Goal: Use online tool/utility: Utilize a website feature to perform a specific function

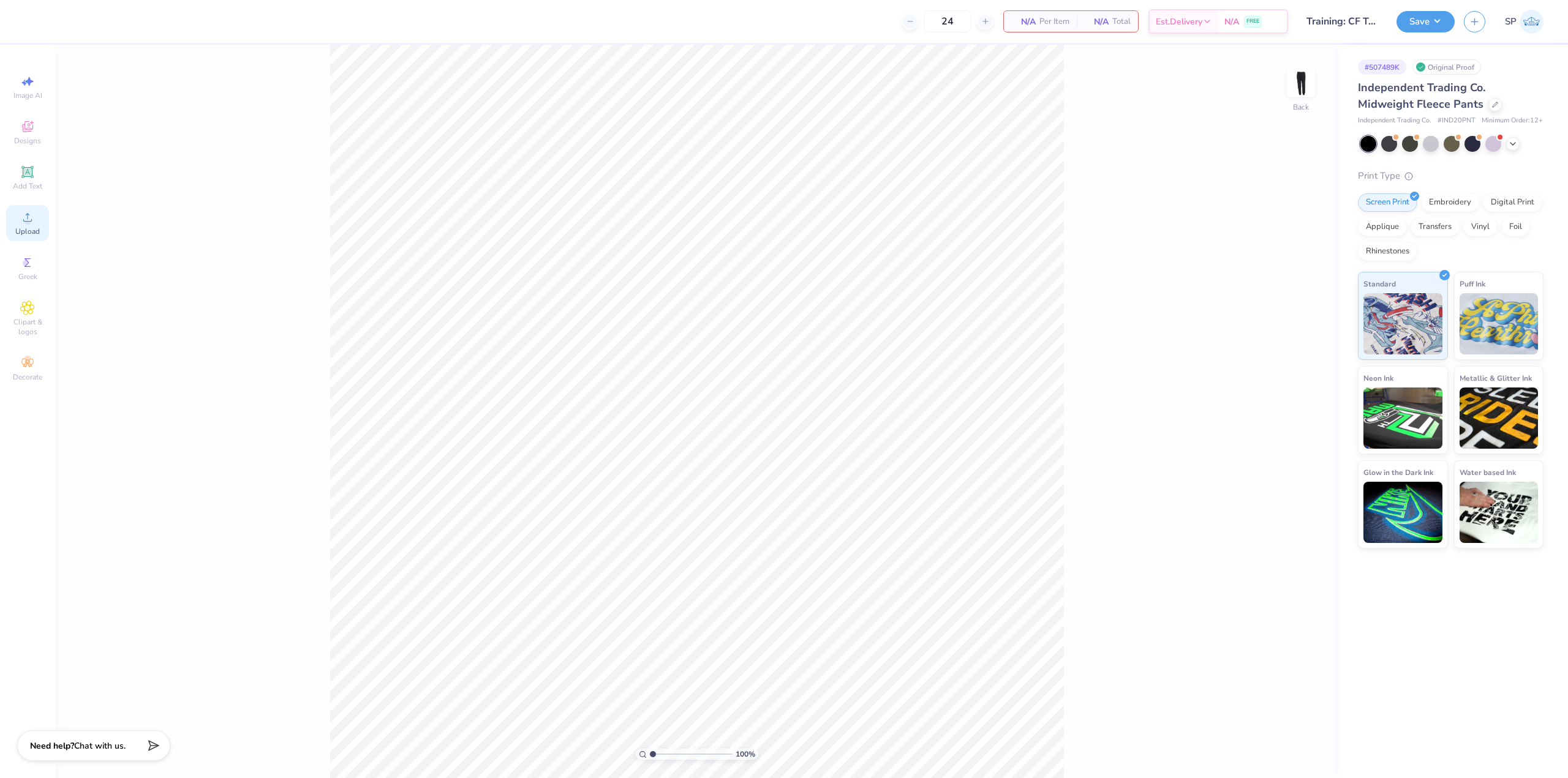
click at [20, 223] on icon at bounding box center [27, 217] width 15 height 15
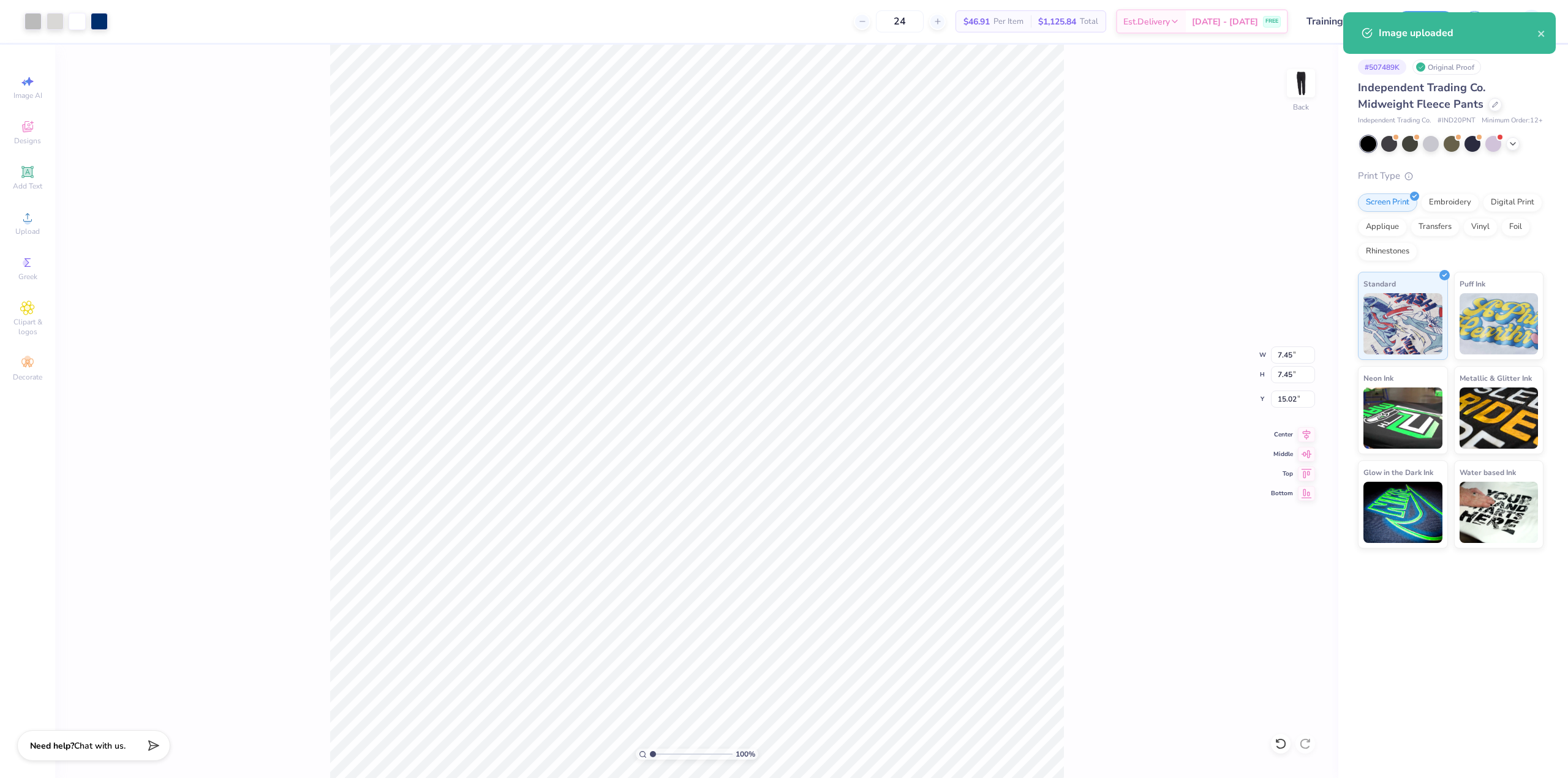
type input "6.24"
type input "6.33"
type input "7.36"
type input "3.32211092047231"
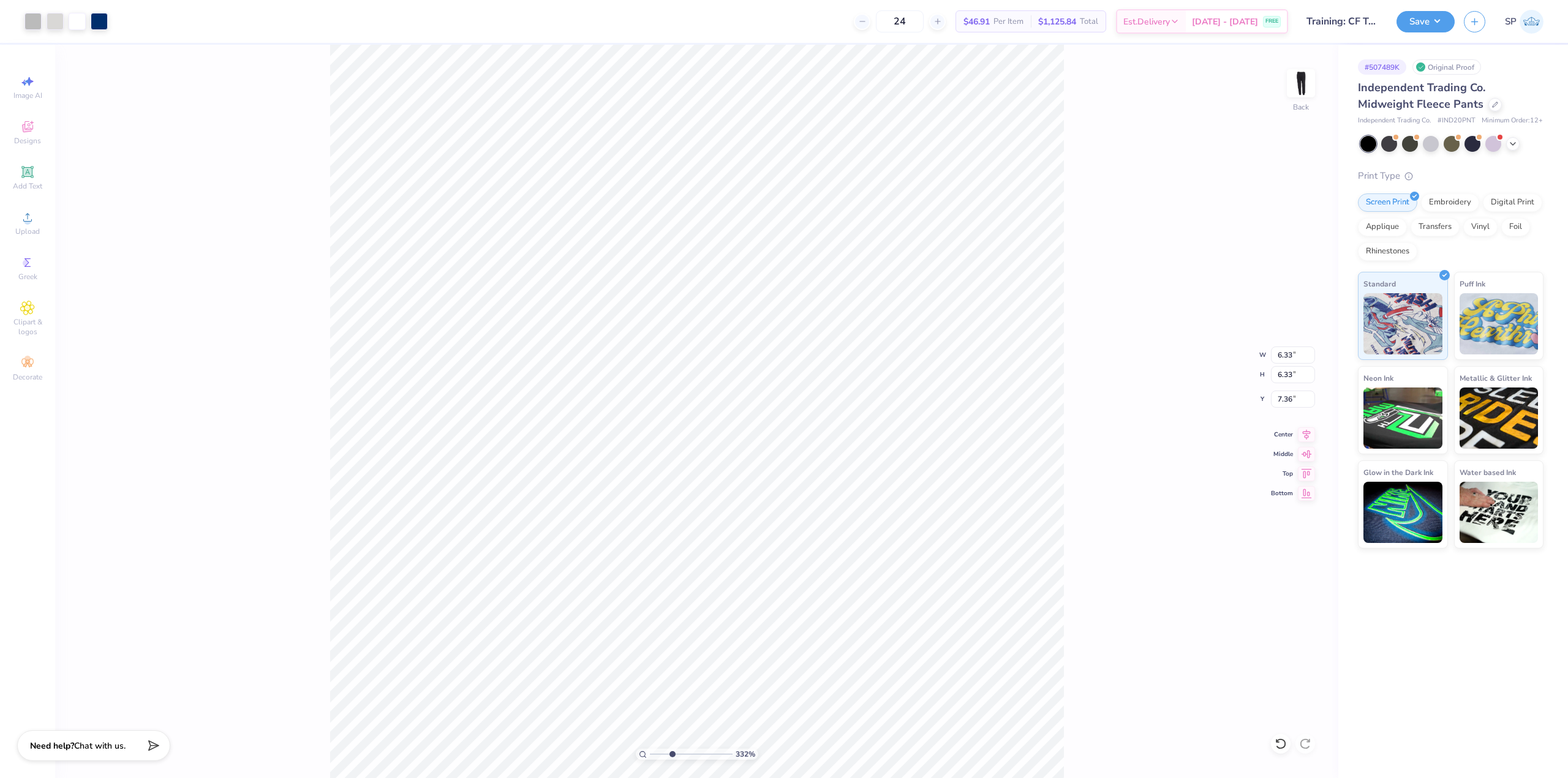
type input "5.16"
type input "2.01445811466782"
click at [1282, 355] on input "6.33" at bounding box center [1292, 354] width 44 height 17
type input "3.5"
type input "2.01445811466782"
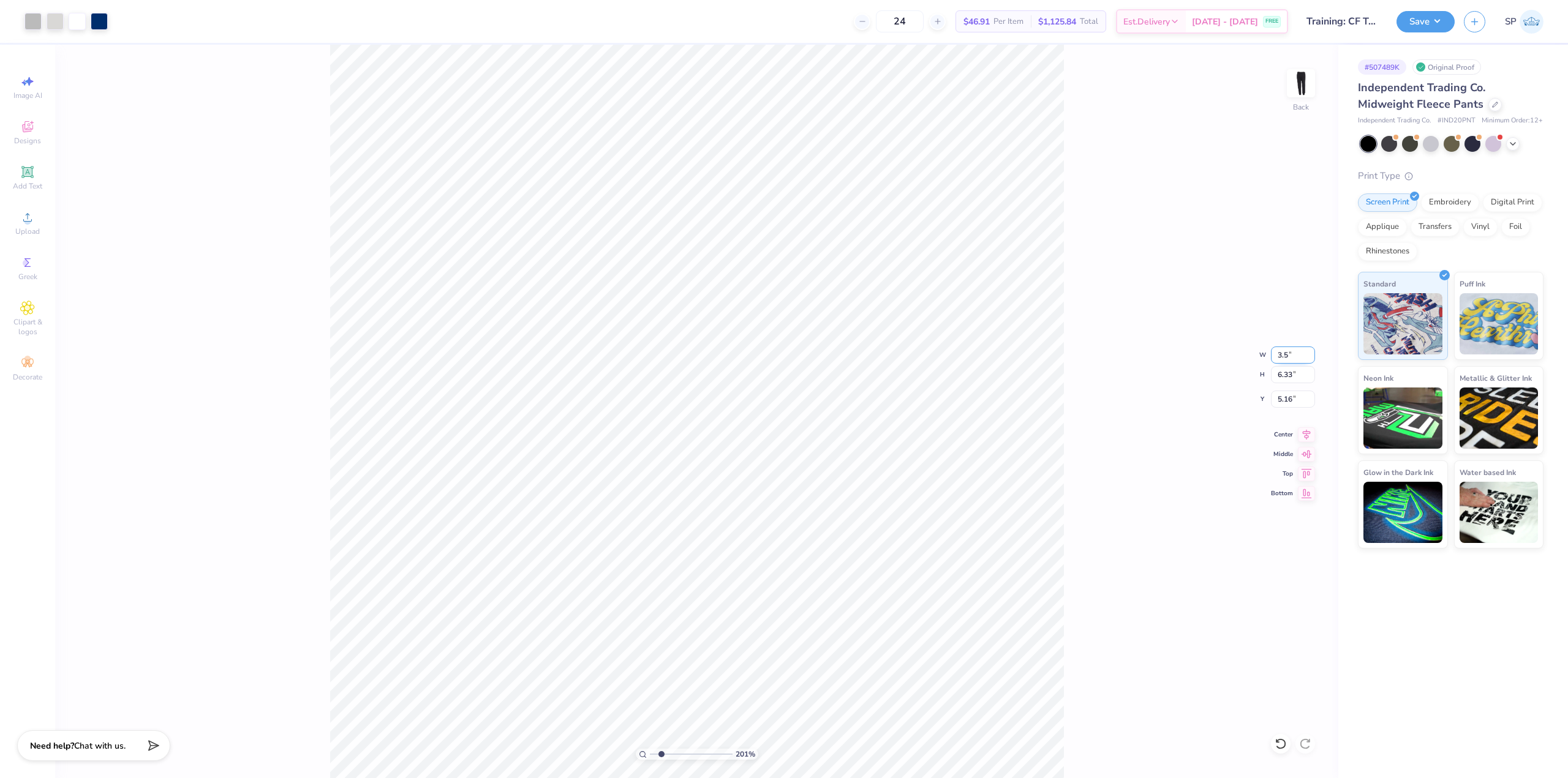
type input "3.50"
click at [1290, 399] on input "6.57" at bounding box center [1292, 399] width 44 height 17
type input "3"
type input "2.01445811466782"
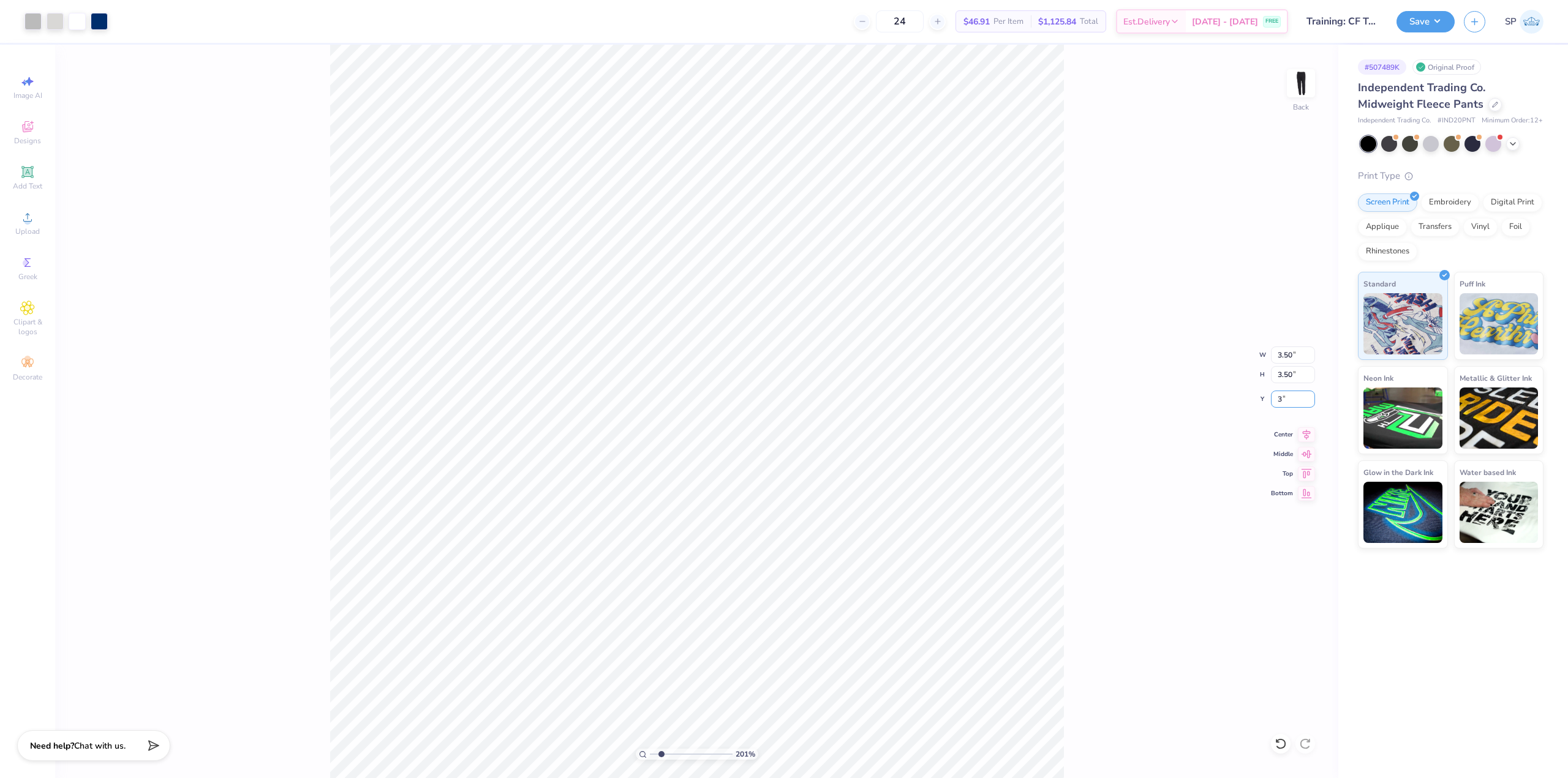
type input "3.00"
type input "2.01445811466782"
click at [1294, 403] on input "3.04" at bounding box center [1292, 399] width 44 height 17
type input "3"
type input "2.01445811466782"
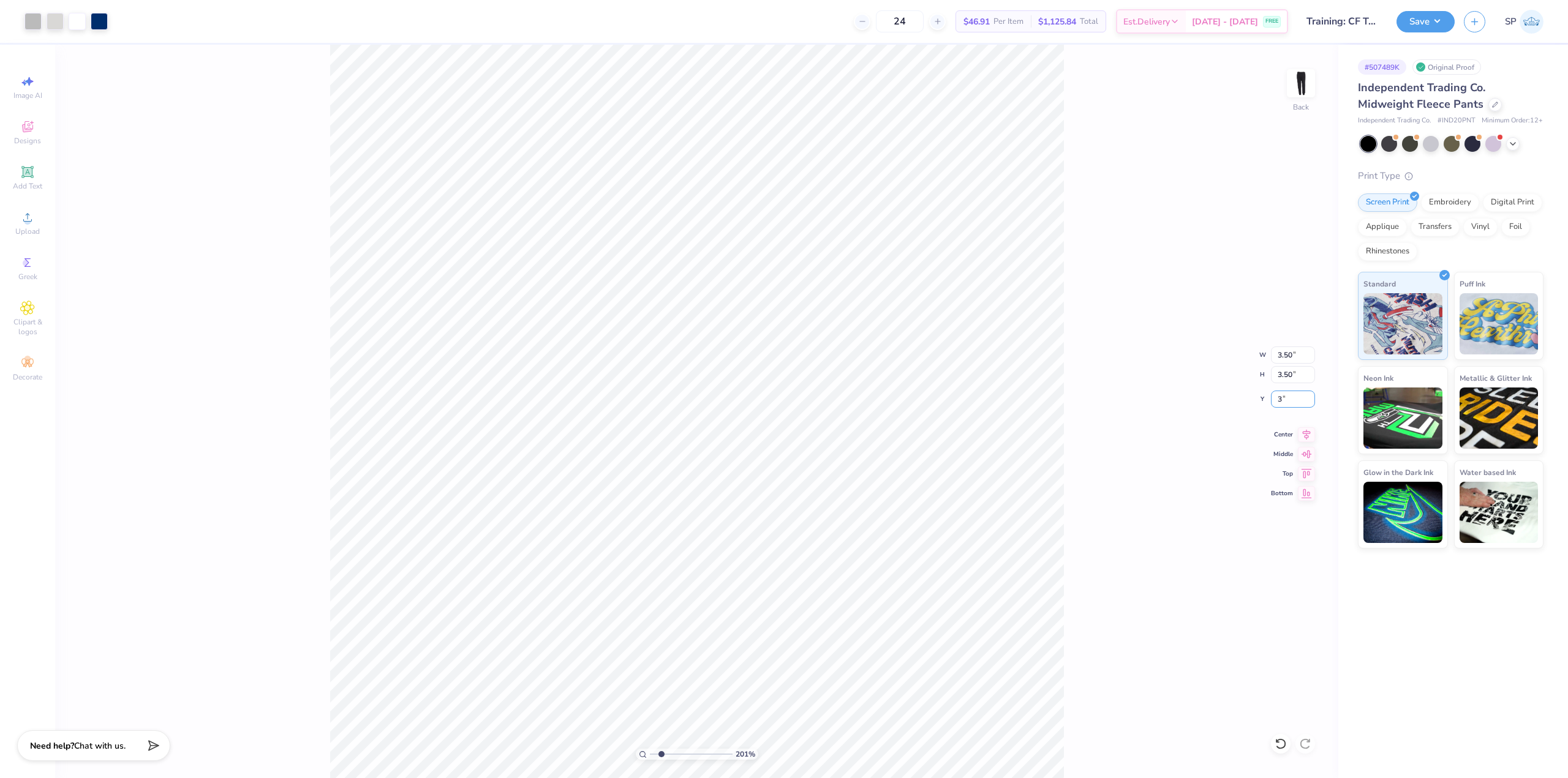
type input "3.00"
type input "1"
click at [1406, 19] on button "Save" at bounding box center [1425, 19] width 58 height 22
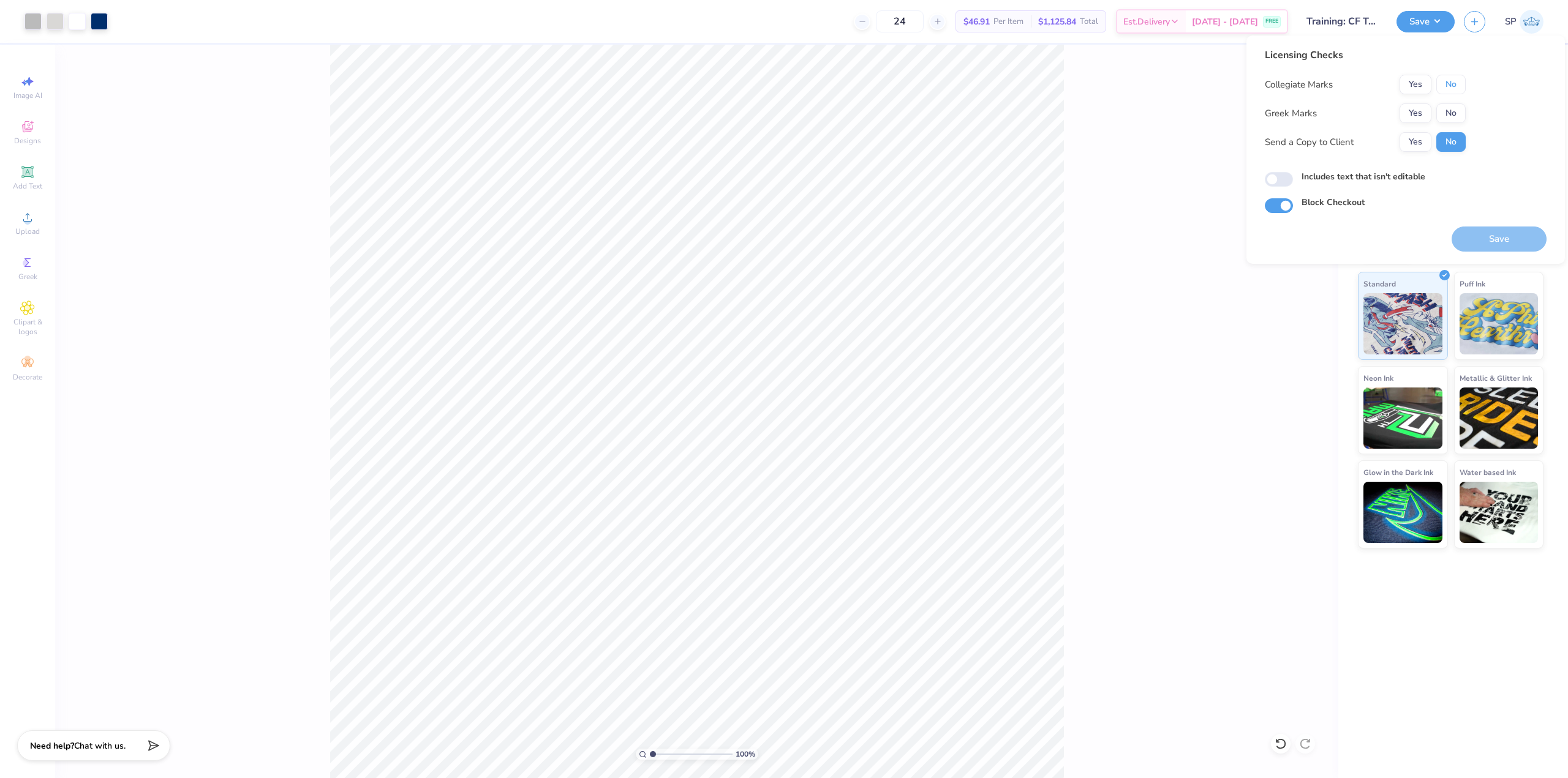
drag, startPoint x: 1449, startPoint y: 91, endPoint x: 1451, endPoint y: 102, distance: 11.2
click at [1449, 94] on button "No" at bounding box center [1450, 85] width 29 height 19
click at [1446, 114] on button "No" at bounding box center [1450, 113] width 29 height 19
click at [1292, 177] on input "Includes text that isn't editable" at bounding box center [1278, 179] width 28 height 15
checkbox input "true"
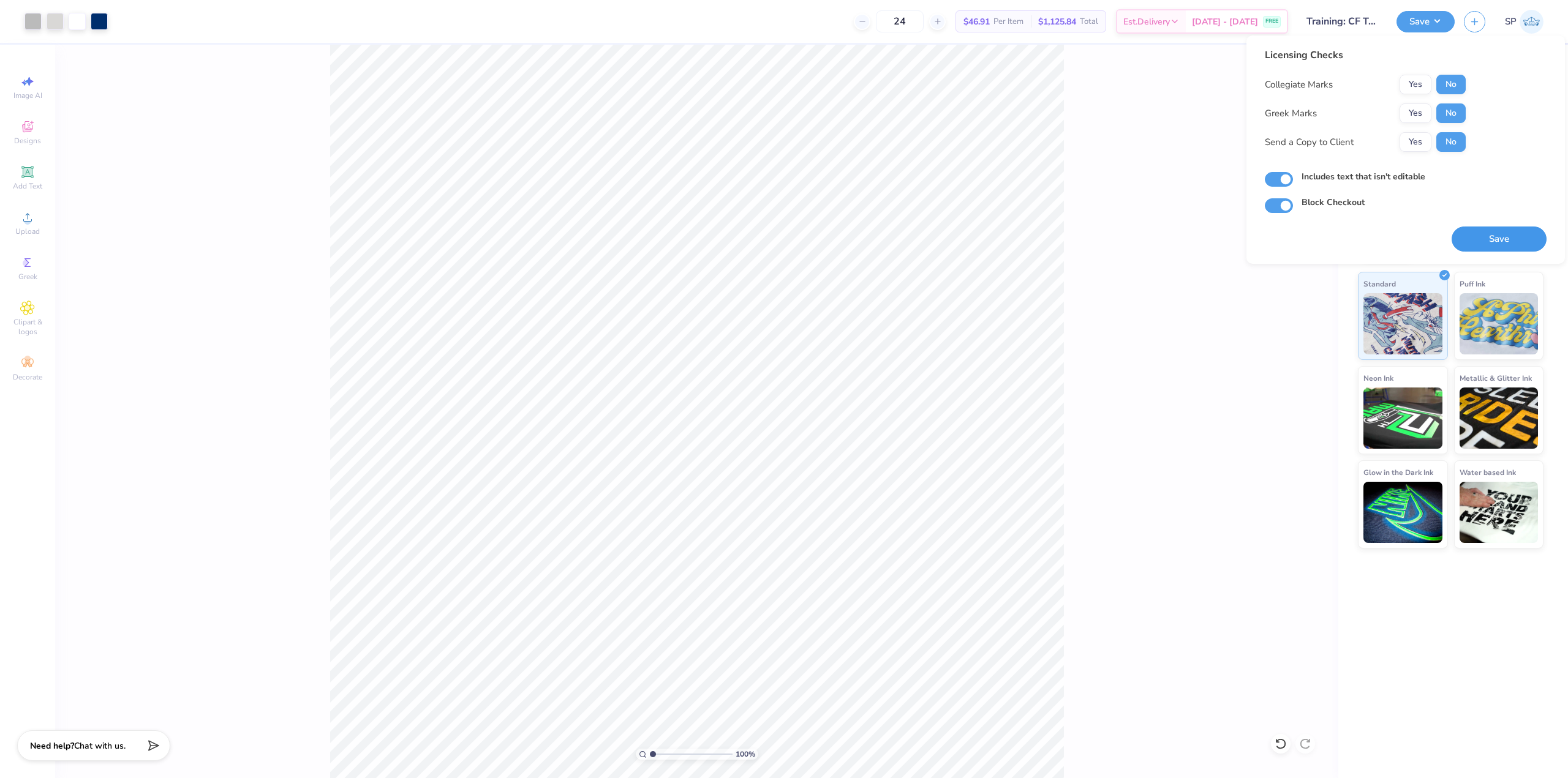
click at [1514, 244] on button "Save" at bounding box center [1499, 239] width 95 height 25
click at [1103, 164] on div "100 % Back" at bounding box center [696, 411] width 1283 height 734
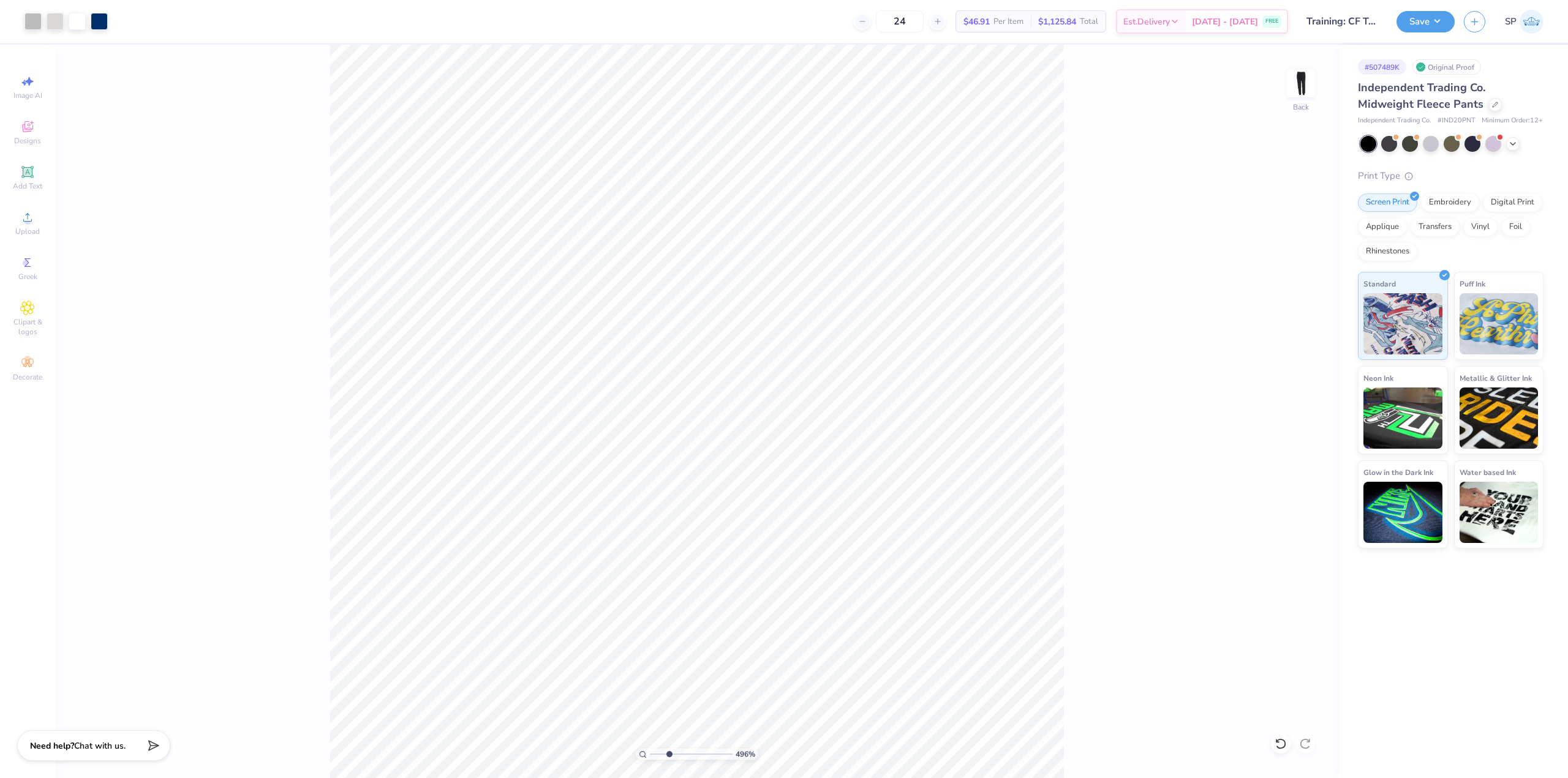
type input "2.71964221644285"
